Goal: Information Seeking & Learning: Learn about a topic

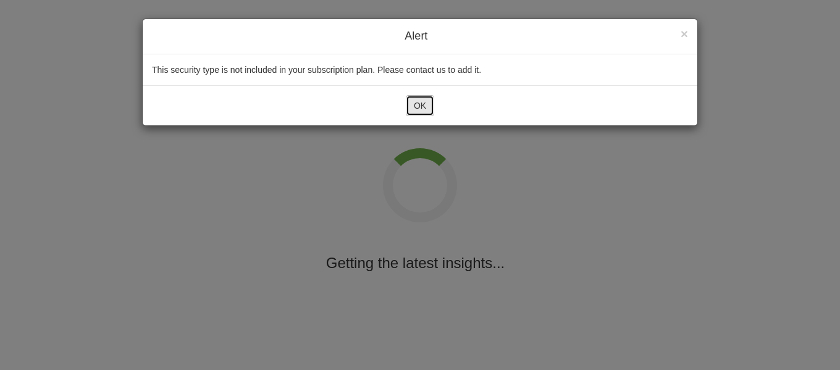
click at [431, 104] on button "OK" at bounding box center [420, 105] width 28 height 21
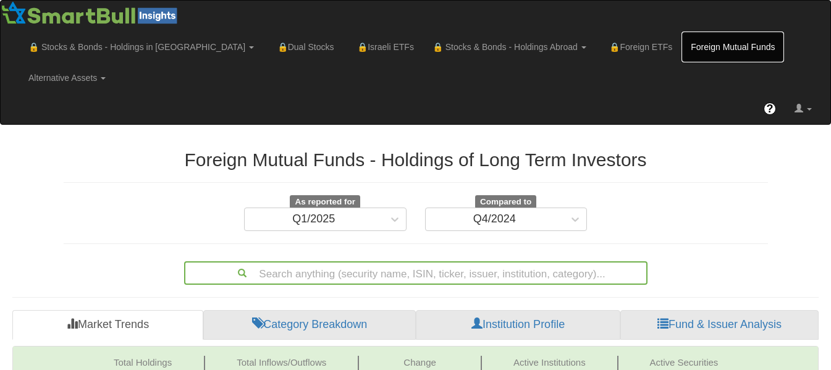
click at [682, 49] on link "Foreign Mutual Funds" at bounding box center [733, 47] width 103 height 31
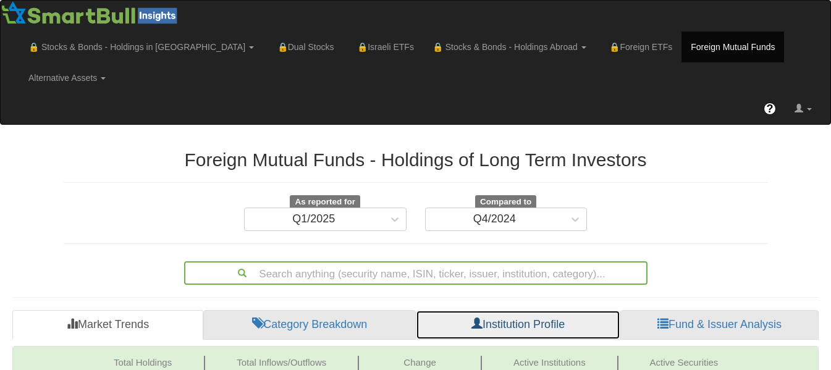
click at [579, 310] on link "Institution Profile" at bounding box center [518, 325] width 205 height 30
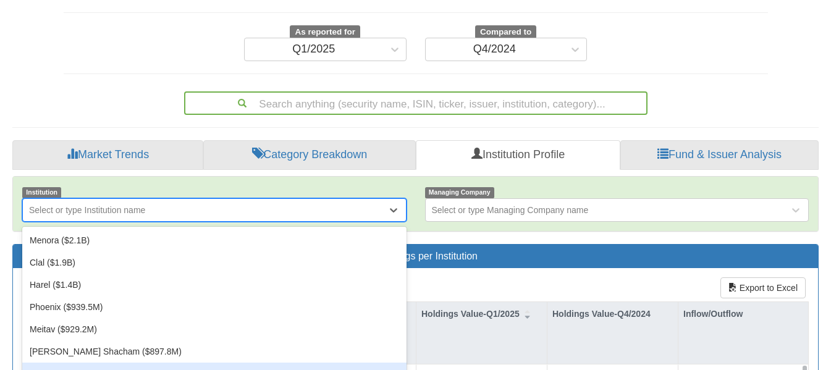
scroll to position [186, 0]
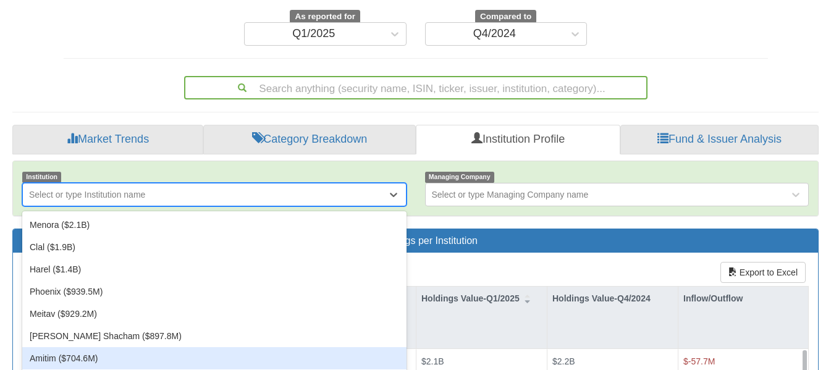
click at [211, 206] on div "option Amitim ($704.6M) focused, 7 of 47. 47 results available. Use Up and Down…" at bounding box center [214, 194] width 384 height 23
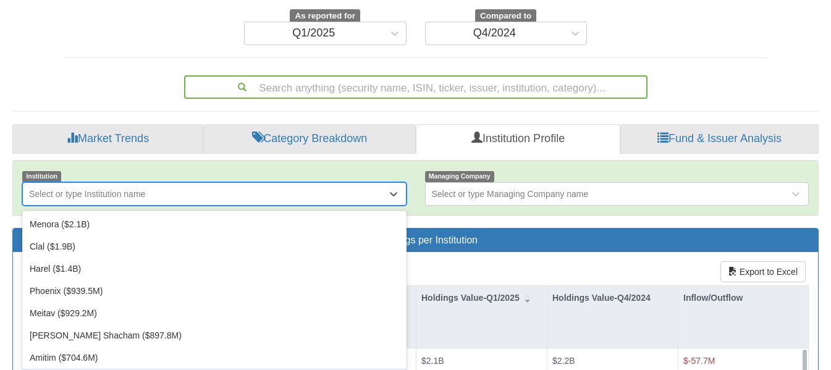
type input "m"
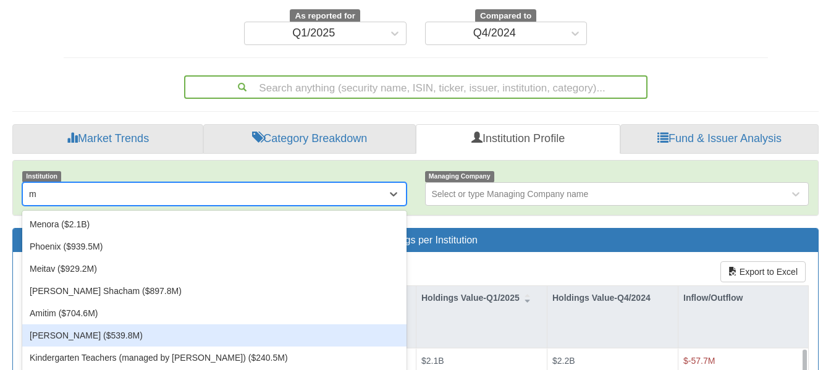
click at [193, 324] on div "Migdal ($539.8M)" at bounding box center [214, 335] width 384 height 22
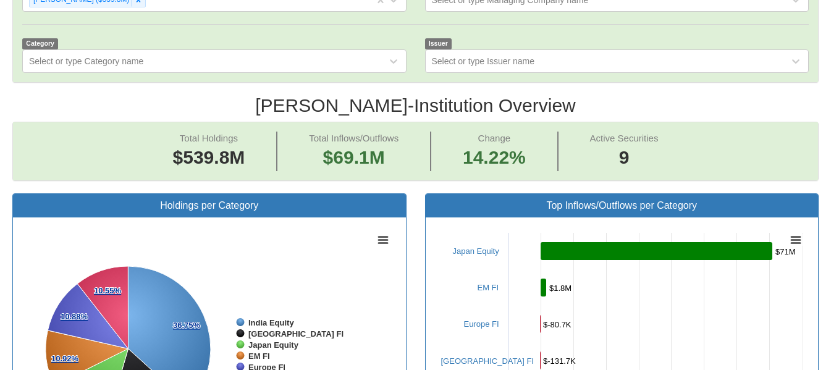
scroll to position [704, 0]
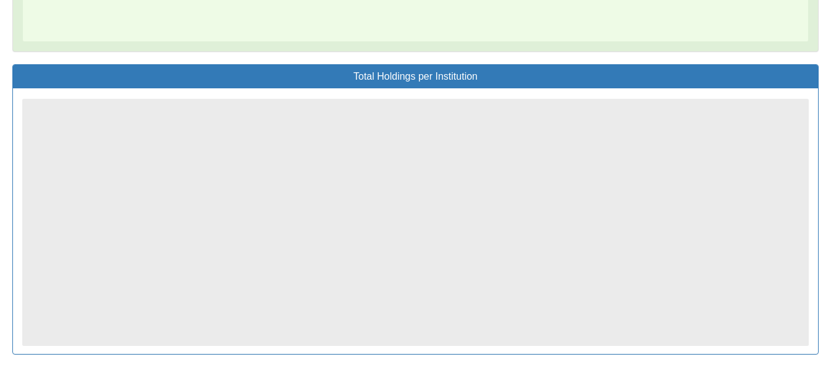
scroll to position [138, 0]
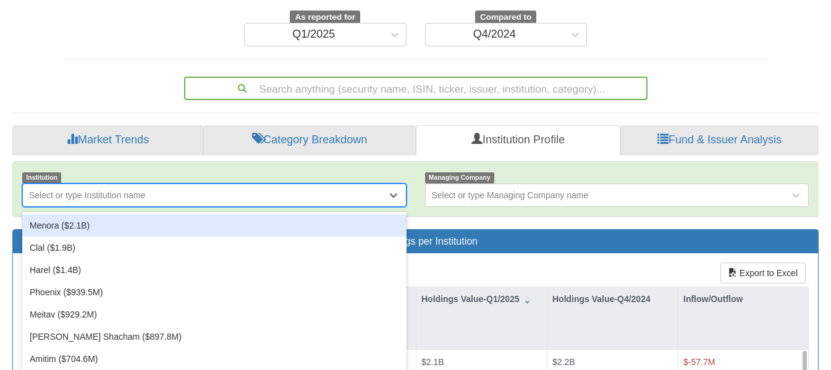
click at [271, 207] on div "option Migdal ($539.8M), selected. option Menora ($2.1B) focused, 1 of 47. 47 r…" at bounding box center [214, 195] width 384 height 23
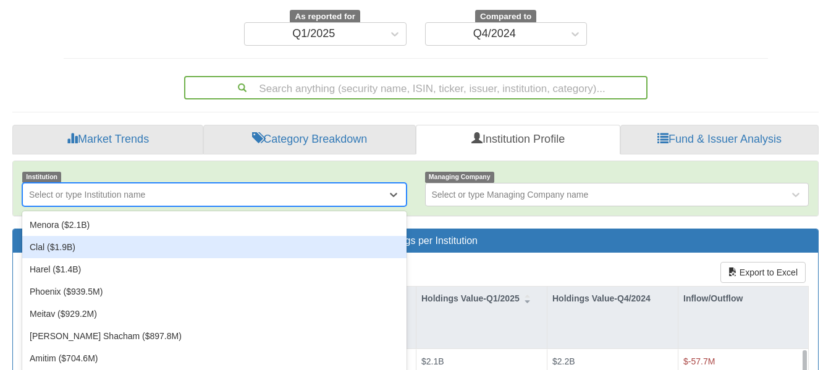
scroll to position [186, 0]
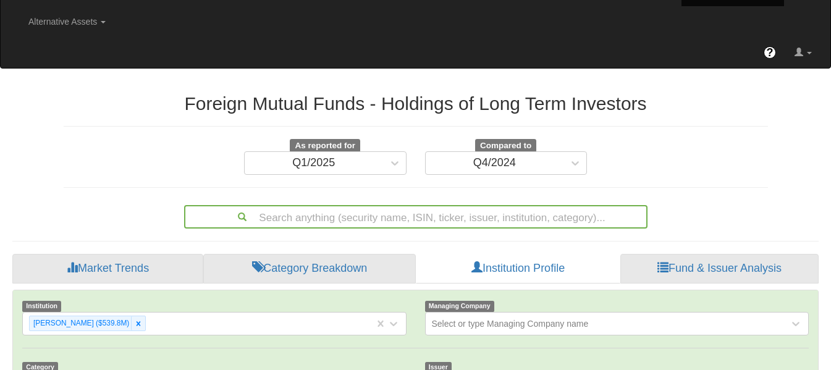
scroll to position [25, 784]
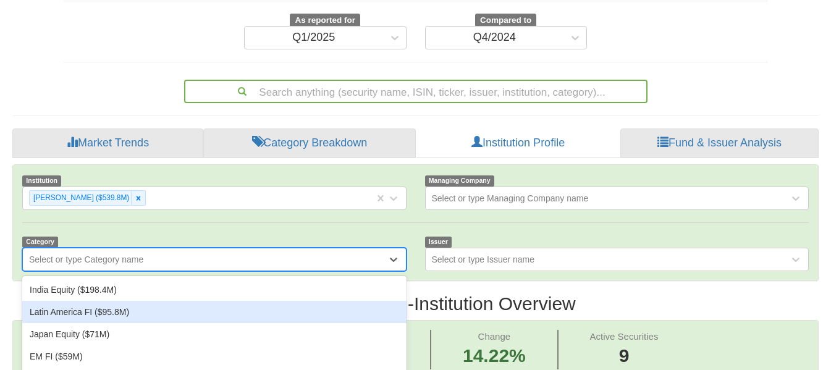
click at [243, 271] on div "option Latin America FI ($95.8M) focused, 2 of 6. 6 results available. Use Up a…" at bounding box center [214, 259] width 384 height 23
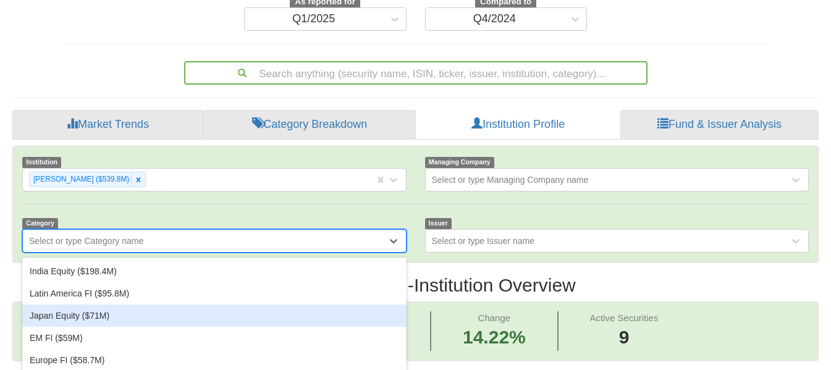
click at [168, 305] on div "Japan Equity ($71M)" at bounding box center [214, 316] width 384 height 22
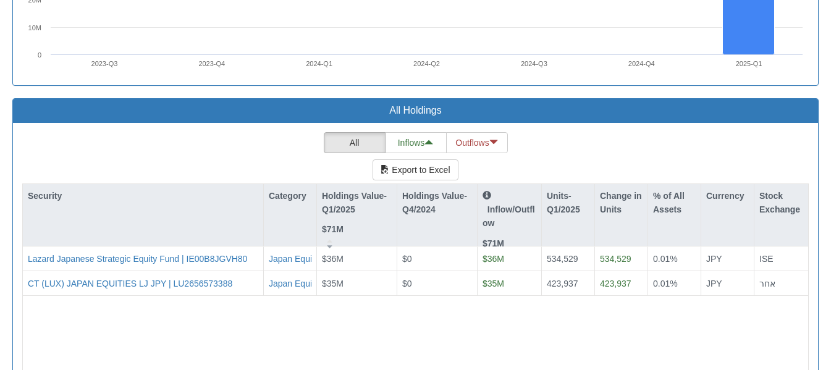
scroll to position [1133, 0]
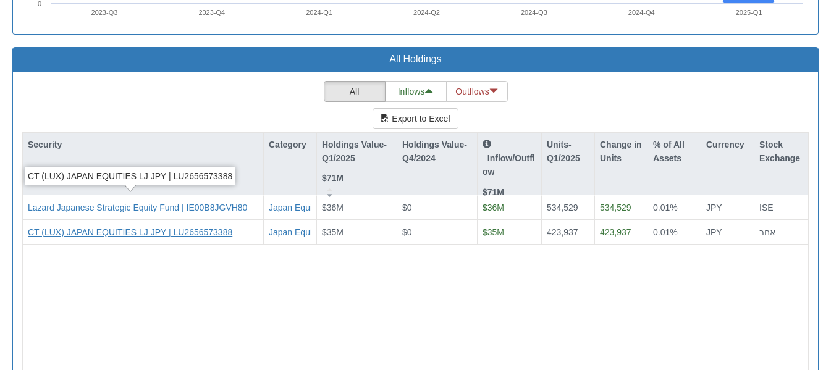
click at [201, 226] on div "CT (LUX) JAPAN EQUITIES LJ JPY | LU2656573388" at bounding box center [130, 232] width 205 height 12
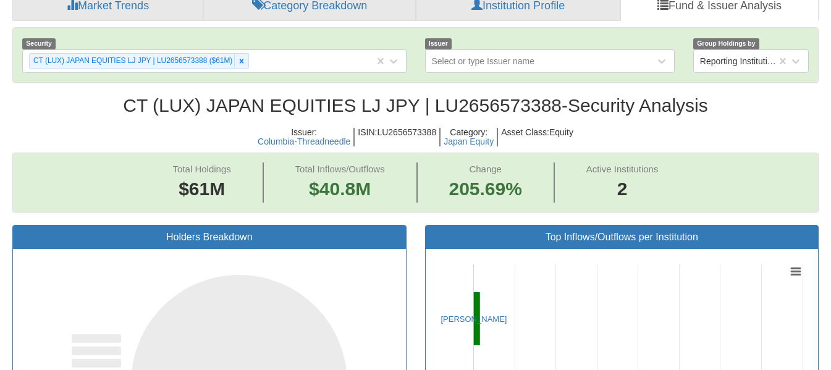
scroll to position [25, 784]
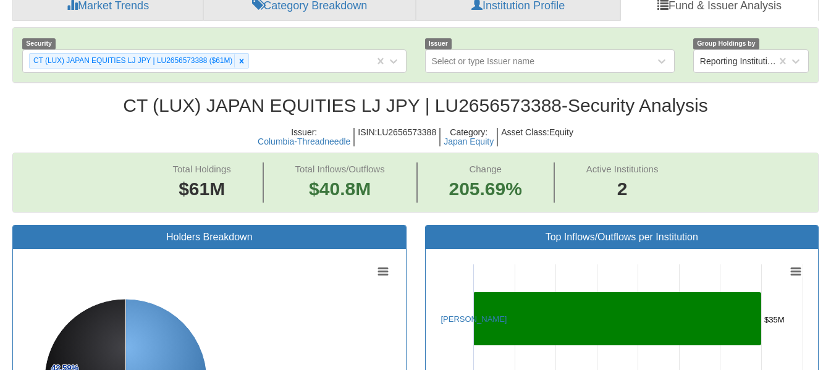
click at [486, 95] on h2 "CT (LUX) JAPAN EQUITIES LJ JPY | LU2656573388 - Security Analysis" at bounding box center [415, 105] width 806 height 20
copy h2 "LU2656573388"
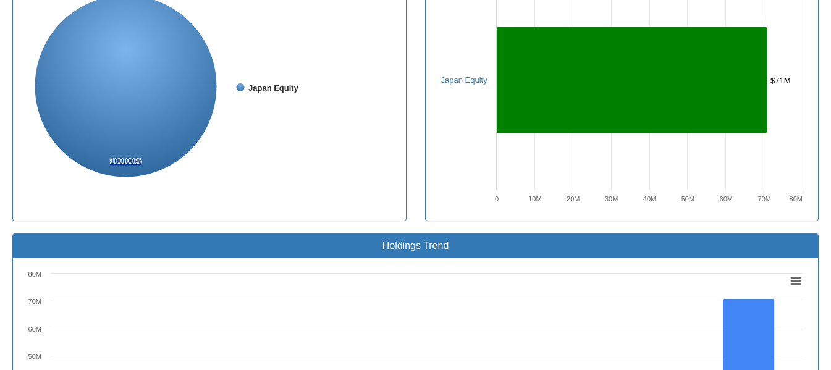
scroll to position [966, 0]
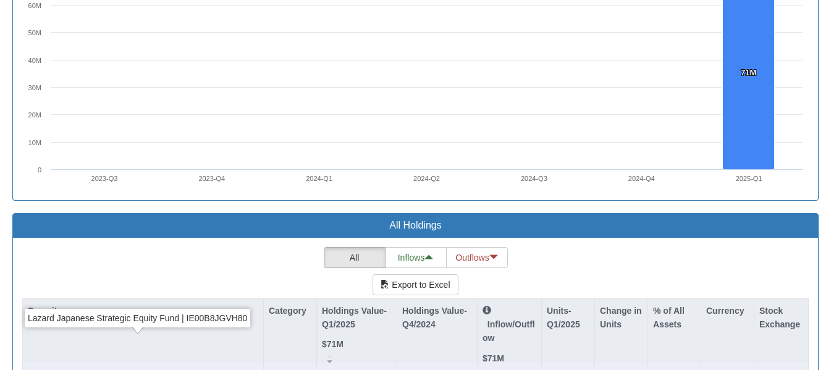
click at [240, 368] on div "Lazard Japanese Strategic Equity Fund | IE00B8JGVH80" at bounding box center [137, 374] width 219 height 12
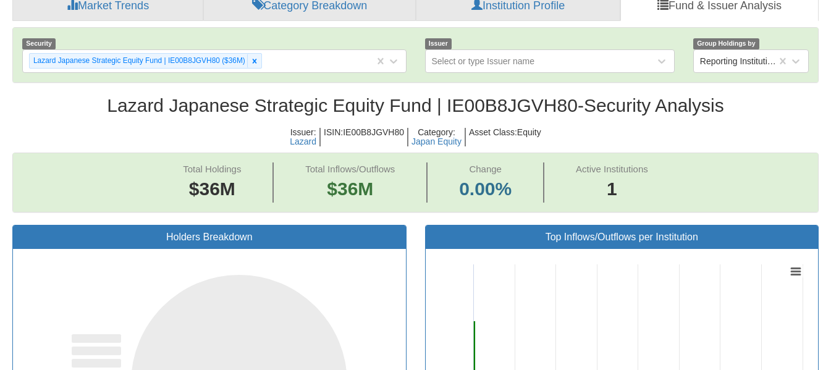
scroll to position [25, 784]
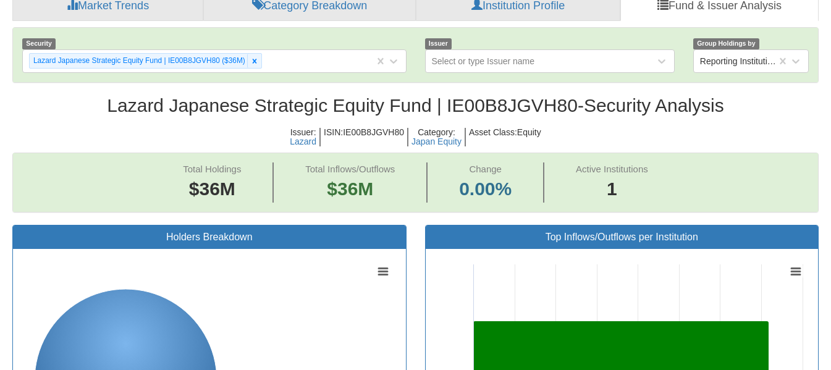
click at [482, 95] on h2 "Lazard Japanese Strategic Equity Fund | IE00B8JGVH80 - Security Analysis" at bounding box center [415, 105] width 806 height 20
copy h2 "IE00B8JGVH80"
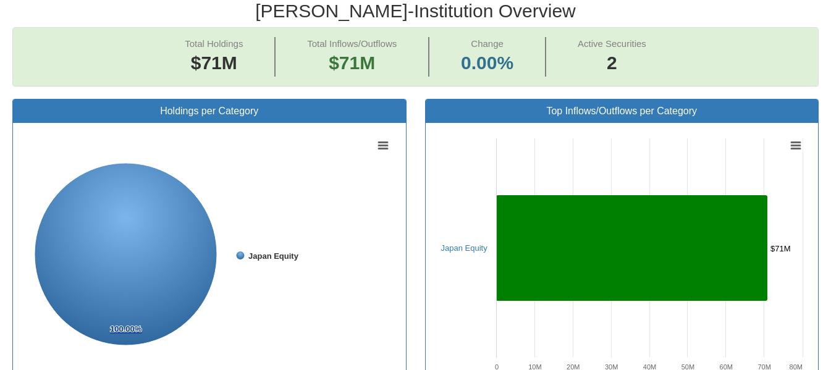
scroll to position [151, 0]
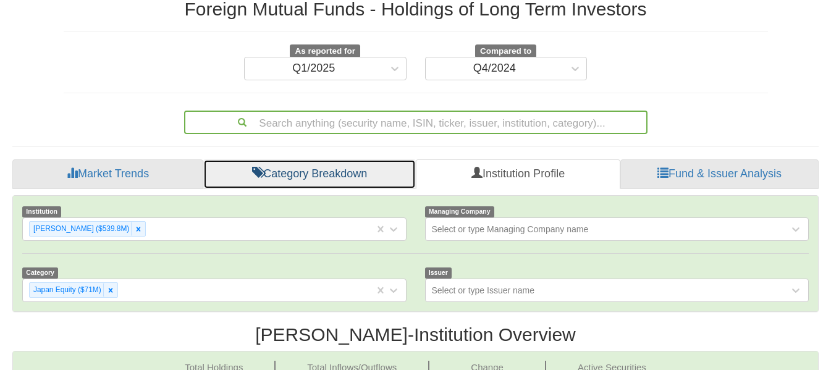
click at [343, 159] on link "Category Breakdown" at bounding box center [309, 174] width 213 height 30
